Goal: Unclear

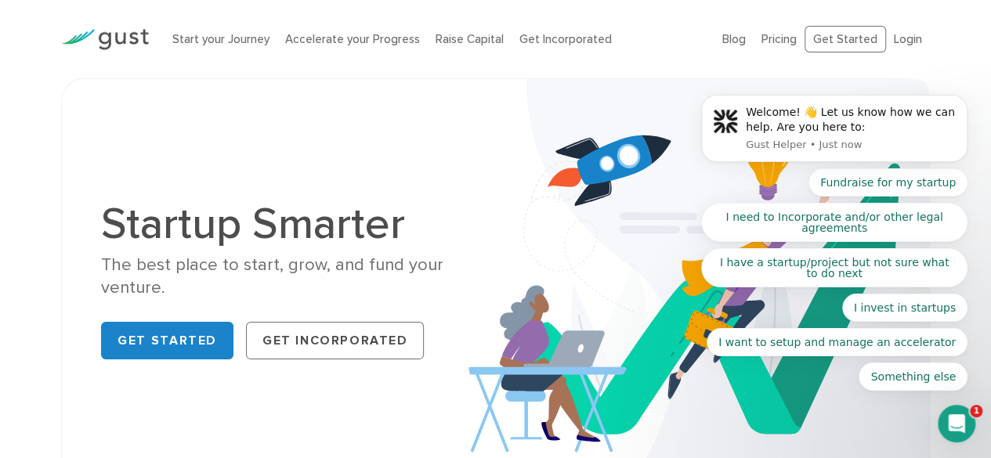
click at [794, 41] on body "Welcome! 👋 Let us know how we can help. Are you here to: Gust Helper • Just now…" at bounding box center [834, 135] width 301 height 549
click at [788, 41] on body "Welcome! 👋 Let us know how we can help. Are you here to: Gust Helper • Just now…" at bounding box center [834, 135] width 301 height 549
click at [899, 49] on body "Welcome! 👋 Let us know how we can help. Are you here to: Gust Helper • Just now…" at bounding box center [834, 135] width 301 height 549
click at [897, 39] on body "Welcome! 👋 Let us know how we can help. Are you here to: Gust Helper • Just now…" at bounding box center [834, 135] width 301 height 549
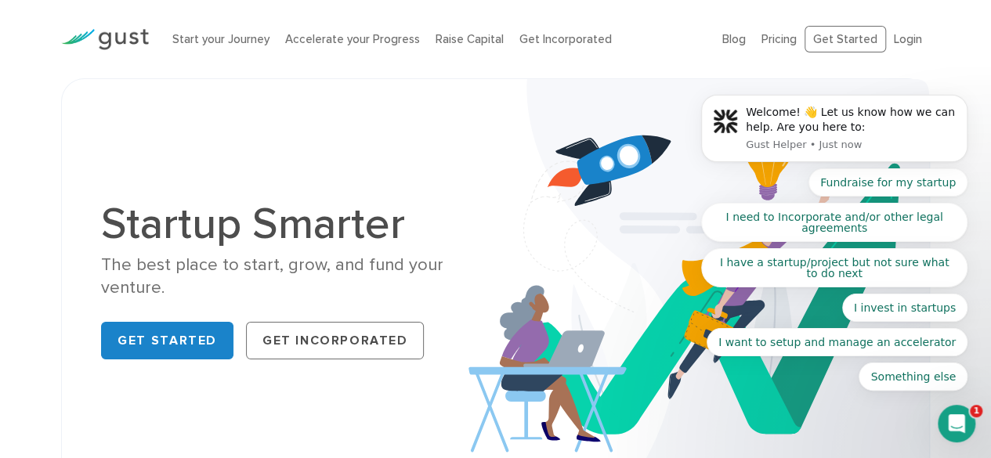
click at [897, 41] on body "Welcome! 👋 Let us know how we can help. Are you here to: Gust Helper • Just now…" at bounding box center [834, 135] width 301 height 549
click at [886, 42] on body "Welcome! 👋 Let us know how we can help. Are you here to: Gust Helper • Just now…" at bounding box center [834, 135] width 301 height 549
click at [833, 26] on body "Welcome! 👋 Let us know how we can help. Are you here to: Gust Helper • Just now…" at bounding box center [834, 135] width 301 height 549
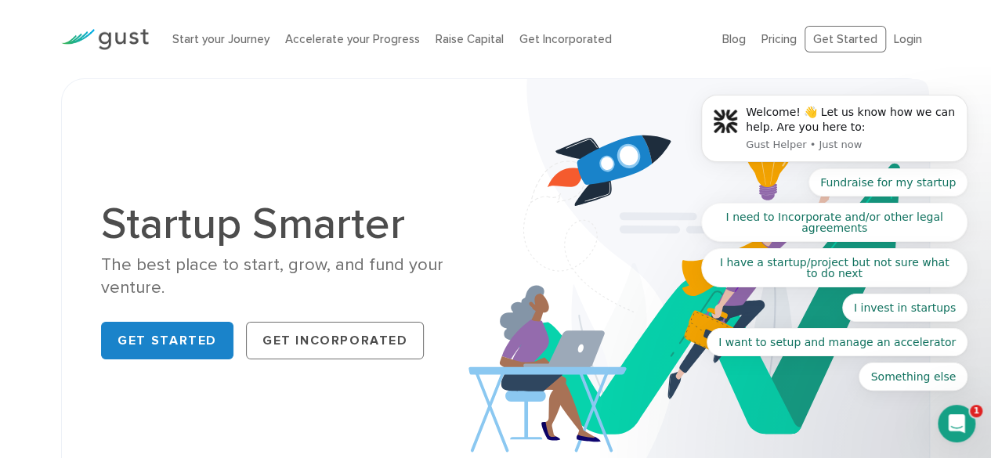
click at [841, 43] on body "Welcome! 👋 Let us know how we can help. Are you here to: Gust Helper • Just now…" at bounding box center [834, 135] width 301 height 549
click at [727, 45] on body "Welcome! 👋 Let us know how we can help. Are you here to: Gust Helper • Just now…" at bounding box center [834, 135] width 301 height 549
click at [729, 26] on body "Welcome! 👋 Let us know how we can help. Are you here to: Gust Helper • Just now…" at bounding box center [834, 135] width 301 height 549
click at [729, 38] on body "Welcome! 👋 Let us know how we can help. Are you here to: Gust Helper • Just now…" at bounding box center [834, 135] width 301 height 549
click at [725, 43] on body "Welcome! 👋 Let us know how we can help. Are you here to: Gust Helper • Just now…" at bounding box center [834, 135] width 301 height 549
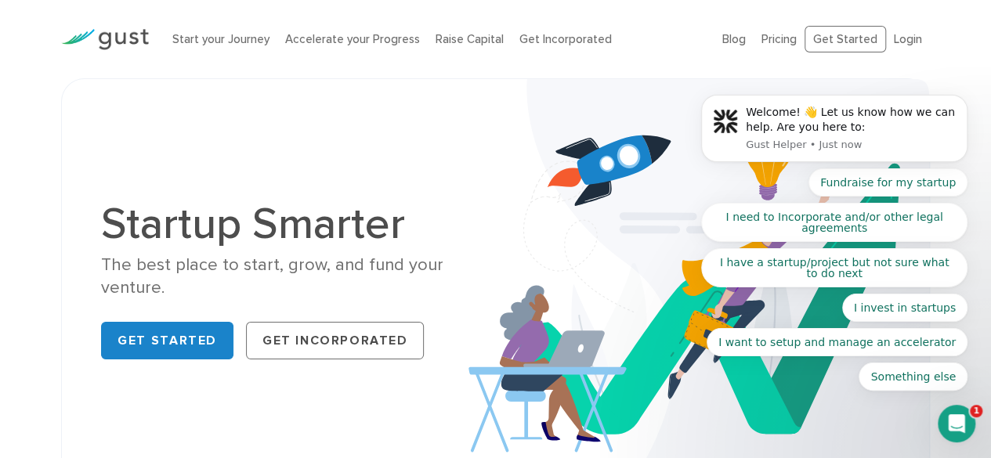
click at [710, 42] on body "Welcome! 👋 Let us know how we can help. Are you here to: Gust Helper • Just now…" at bounding box center [834, 135] width 301 height 549
drag, startPoint x: 846, startPoint y: 32, endPoint x: 880, endPoint y: 38, distance: 35.0
click at [841, 32] on body "Welcome! 👋 Let us know how we can help. Are you here to: Gust Helper • Just now…" at bounding box center [834, 135] width 301 height 549
drag, startPoint x: 921, startPoint y: 30, endPoint x: 900, endPoint y: 32, distance: 21.3
click at [910, 30] on body "Welcome! 👋 Let us know how we can help. Are you here to: Gust Helper • Just now…" at bounding box center [834, 135] width 301 height 549
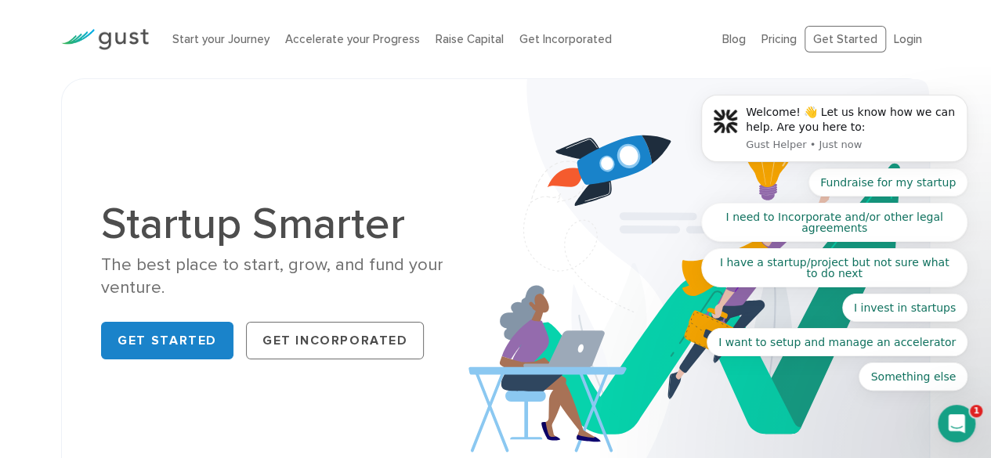
click at [900, 32] on body "Welcome! 👋 Let us know how we can help. Are you here to: Gust Helper • Just now…" at bounding box center [834, 135] width 301 height 549
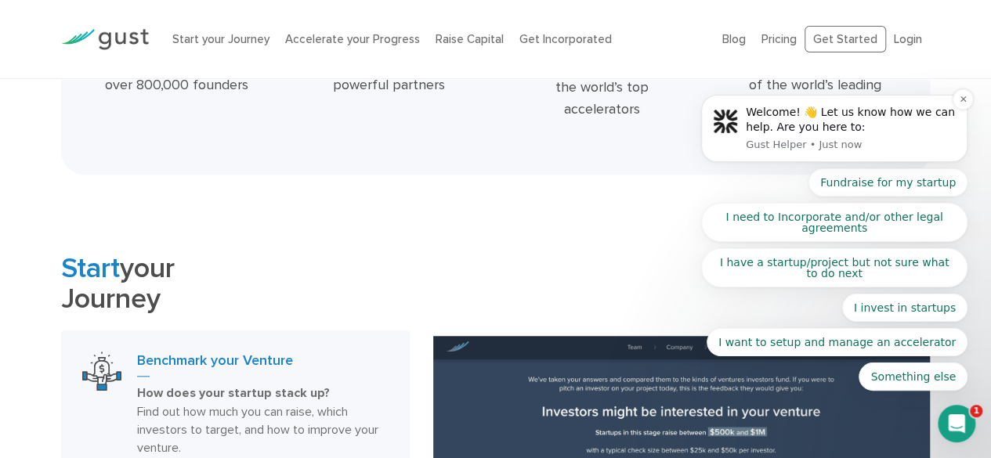
scroll to position [392, 0]
